Goal: Obtain resource: Download file/media

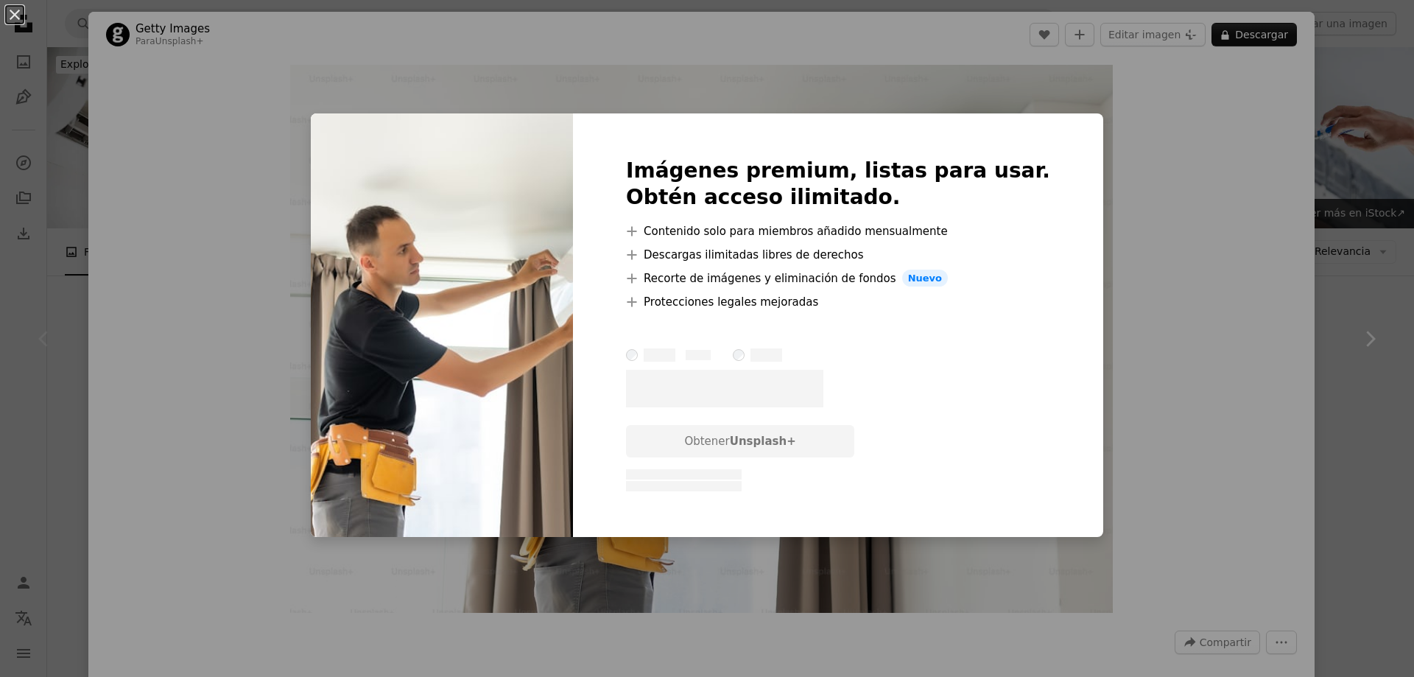
scroll to position [295, 0]
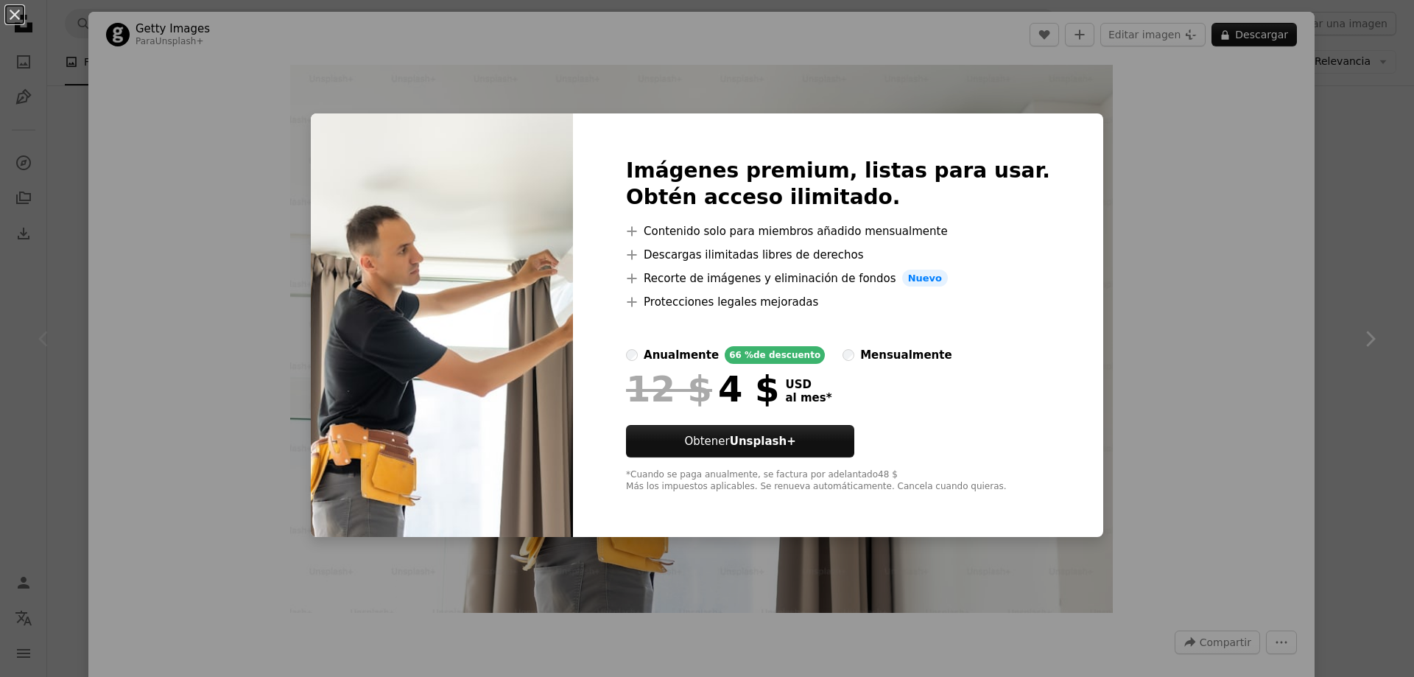
click at [1217, 214] on div "An X shape Imágenes premium, listas para usar. Obtén acceso ilimitado. A plus s…" at bounding box center [707, 338] width 1414 height 677
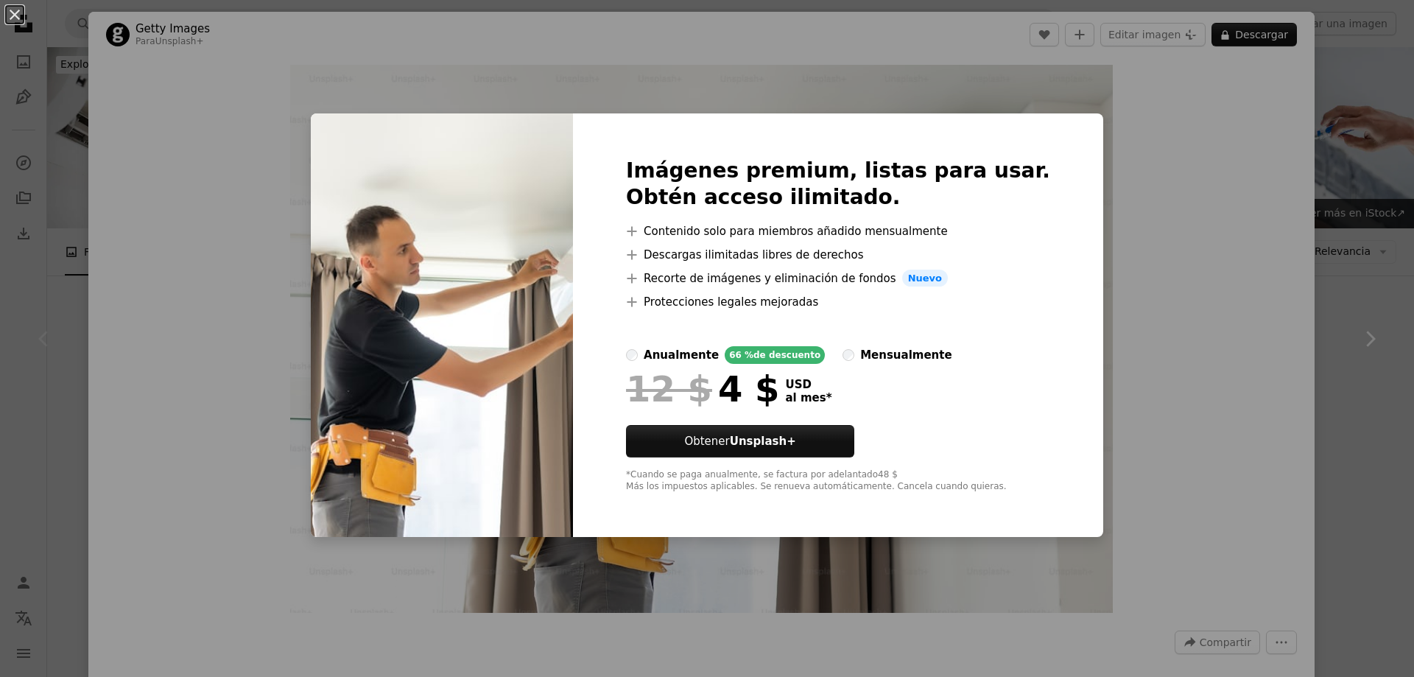
click at [1187, 152] on div "An X shape Imágenes premium, listas para usar. Obtén acceso ilimitado. A plus s…" at bounding box center [707, 338] width 1414 height 677
